Goal: Transaction & Acquisition: Subscribe to service/newsletter

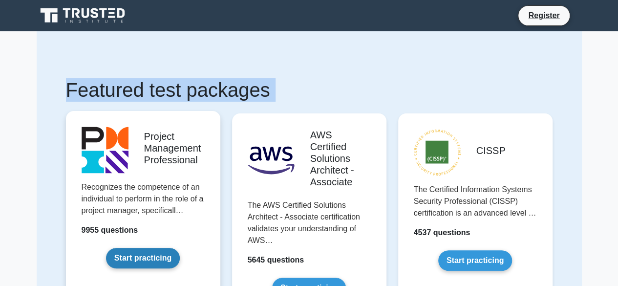
click at [144, 258] on link "Start practicing" at bounding box center [143, 258] width 74 height 21
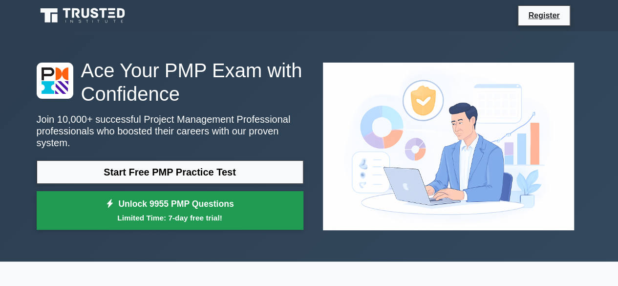
click at [243, 201] on link "Unlock 9955 PMP Questions Limited Time: 7-day free trial!" at bounding box center [170, 210] width 267 height 39
